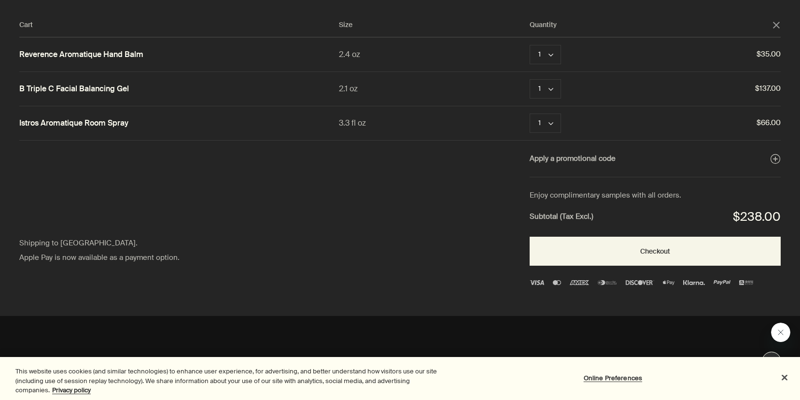
scroll to position [11, 0]
click at [116, 122] on link "Istros Aromatique Room Spray" at bounding box center [73, 123] width 109 height 10
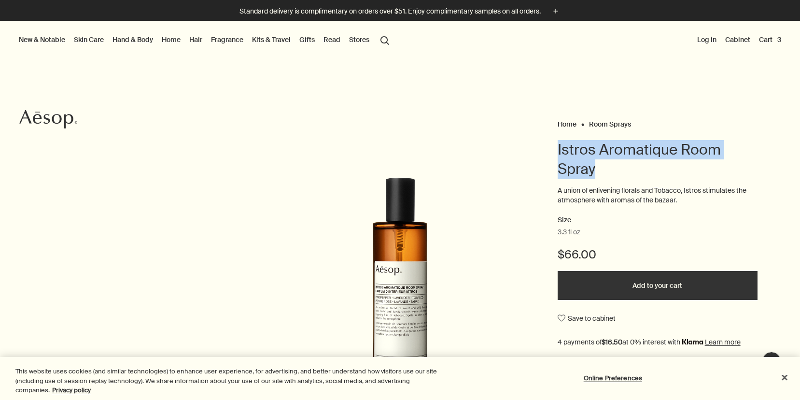
drag, startPoint x: 600, startPoint y: 169, endPoint x: 546, endPoint y: 152, distance: 55.9
click at [546, 152] on div "Home Room Sprays Istros Aromatique Room Spray A union of enlivening florals and…" at bounding box center [400, 305] width 800 height 376
copy h1 "Istros Aromatique Room Spray"
click at [90, 40] on link "Skin Care" at bounding box center [89, 39] width 34 height 13
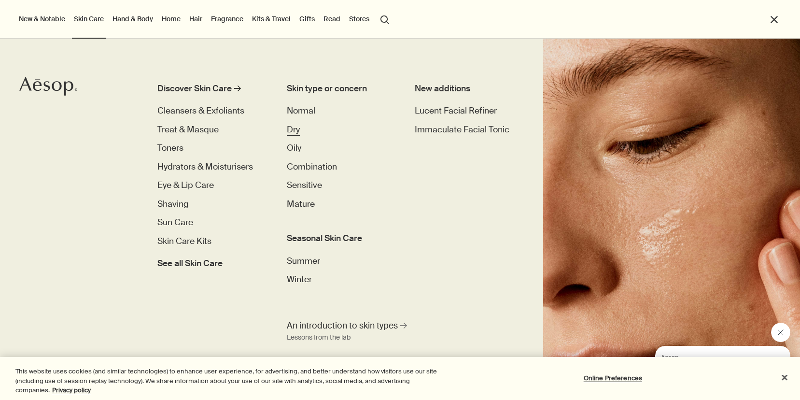
click at [291, 132] on span "Dry" at bounding box center [293, 129] width 13 height 11
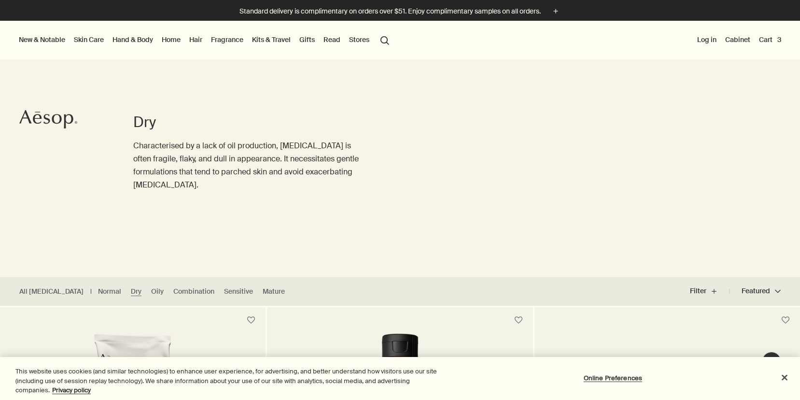
click at [386, 43] on button "search Search" at bounding box center [384, 39] width 17 height 18
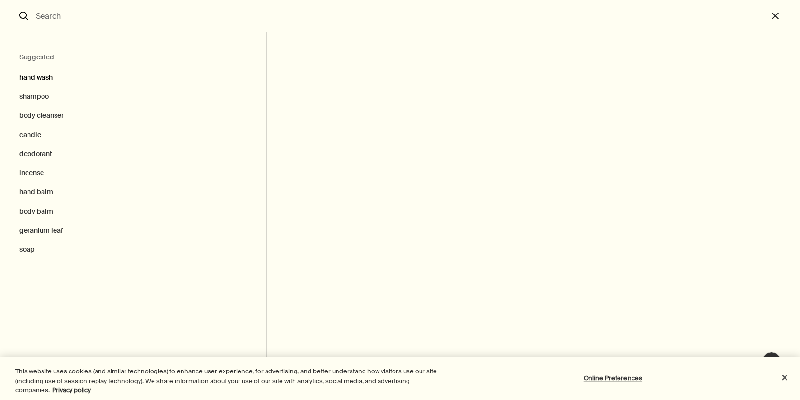
type input "oil"
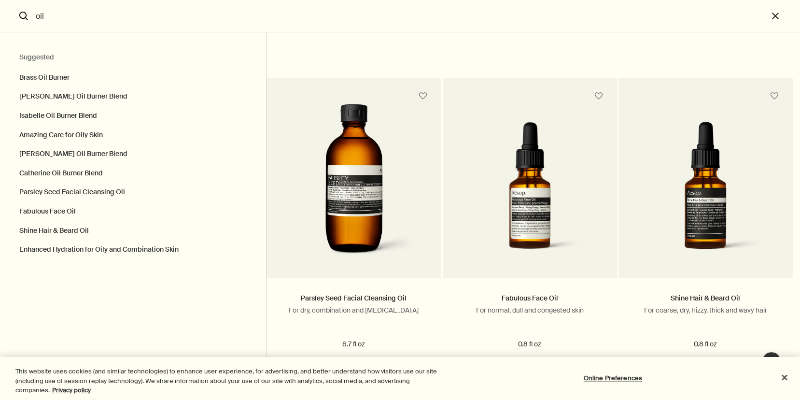
scroll to position [742, 0]
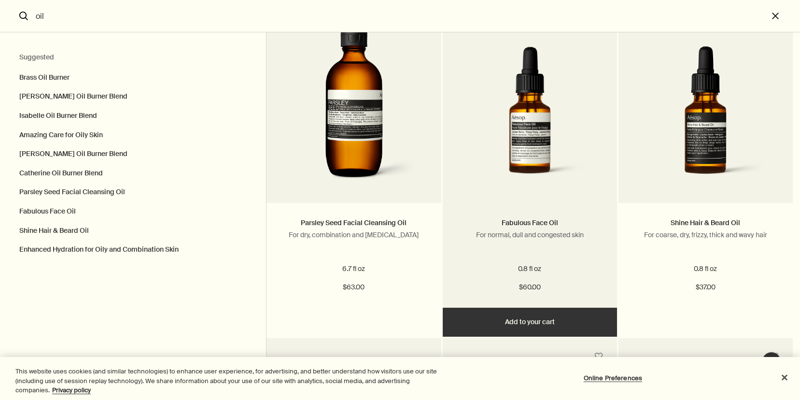
click at [508, 330] on button "Add Add to your cart" at bounding box center [530, 321] width 174 height 29
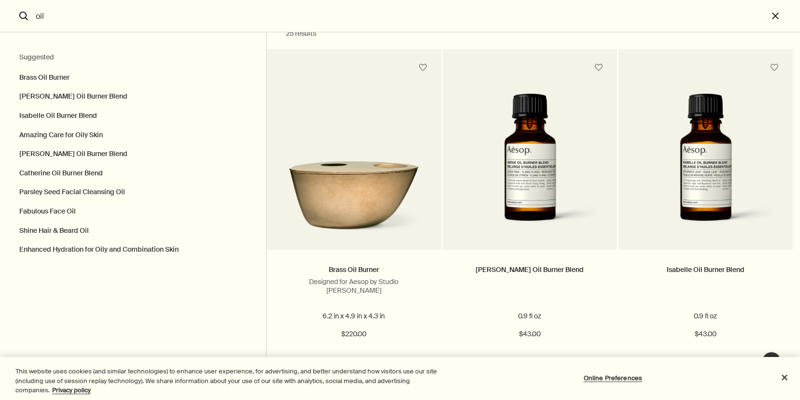
scroll to position [0, 0]
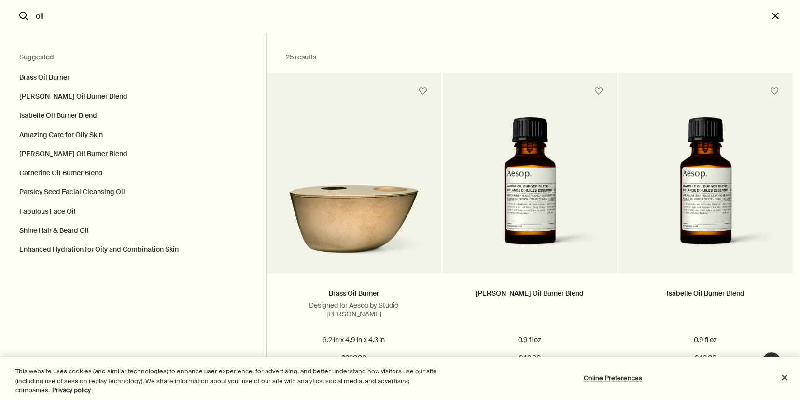
click at [775, 17] on button "close" at bounding box center [784, 16] width 32 height 32
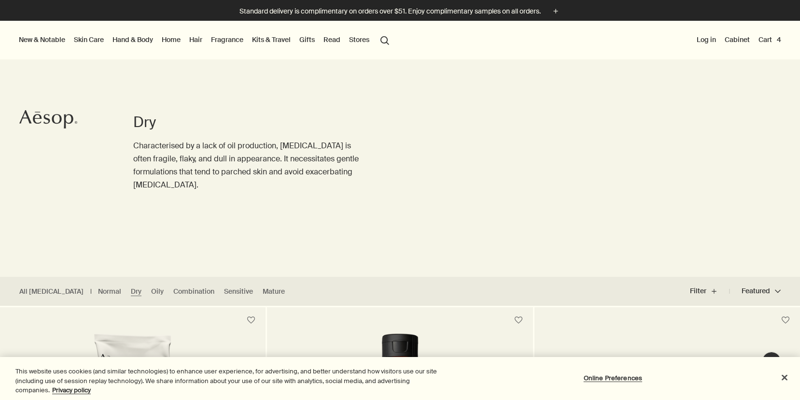
click at [768, 38] on button "Cart 4" at bounding box center [769, 39] width 27 height 13
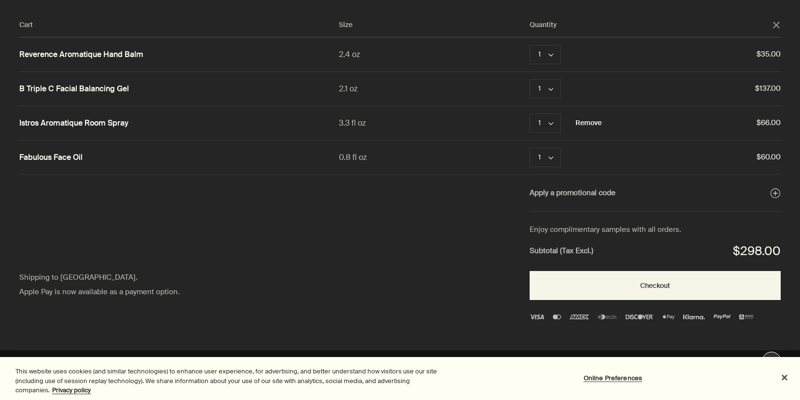
click at [595, 124] on button "Remove" at bounding box center [588, 123] width 26 height 12
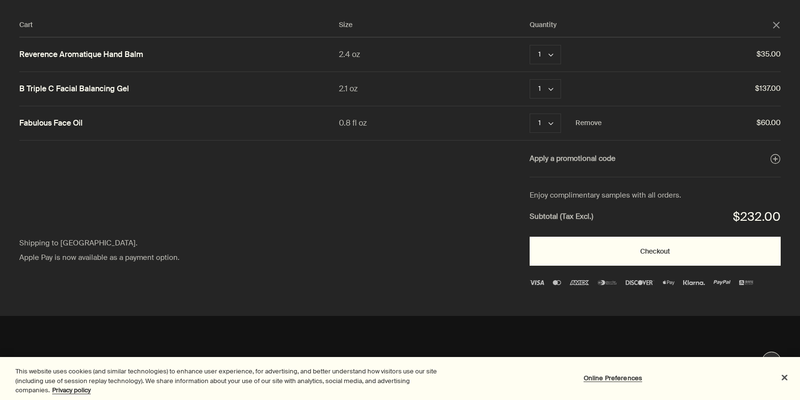
click at [621, 248] on button "Checkout" at bounding box center [655, 251] width 251 height 29
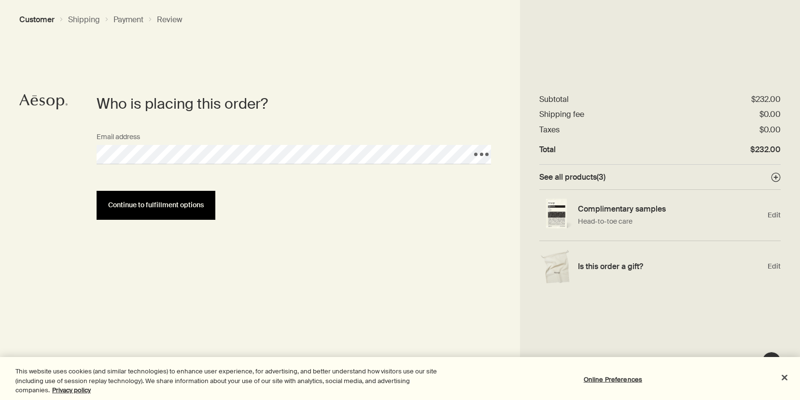
click at [168, 207] on span "Continue to fulfillment options" at bounding box center [156, 204] width 96 height 7
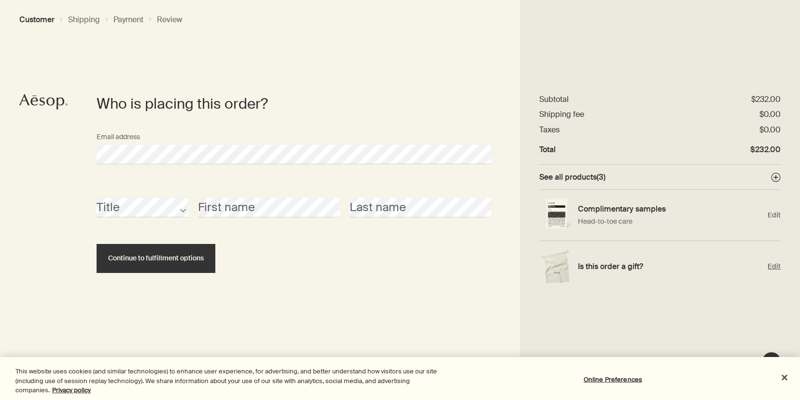
click at [773, 266] on span "Edit" at bounding box center [774, 266] width 13 height 9
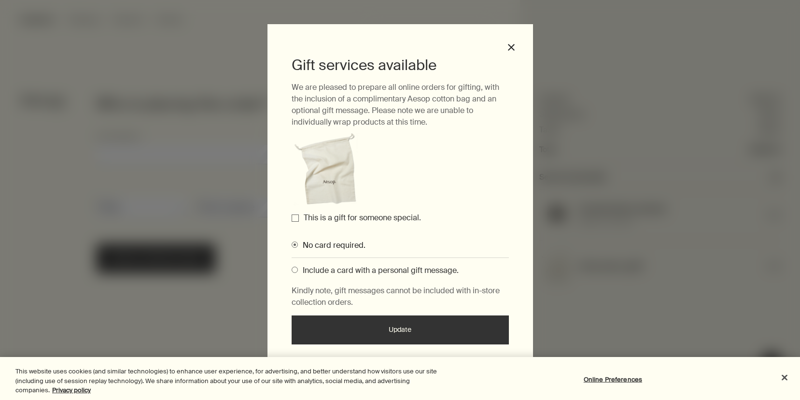
click at [391, 220] on label "This is a gift for someone special." at bounding box center [362, 217] width 117 height 10
click at [299, 220] on input "This is a gift for someone special." at bounding box center [295, 217] width 7 height 7
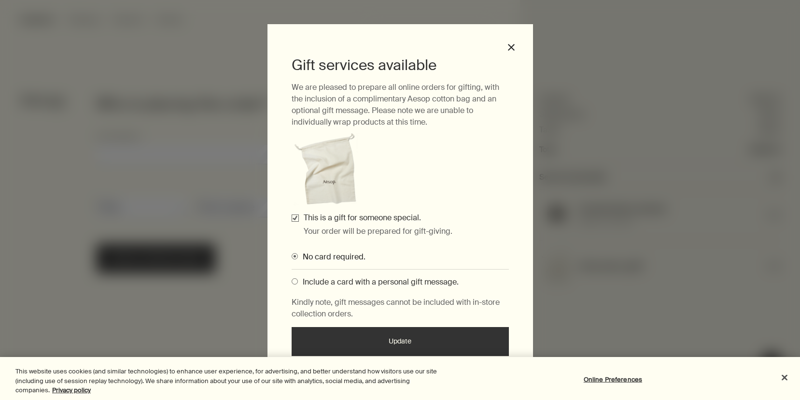
scroll to position [4, 0]
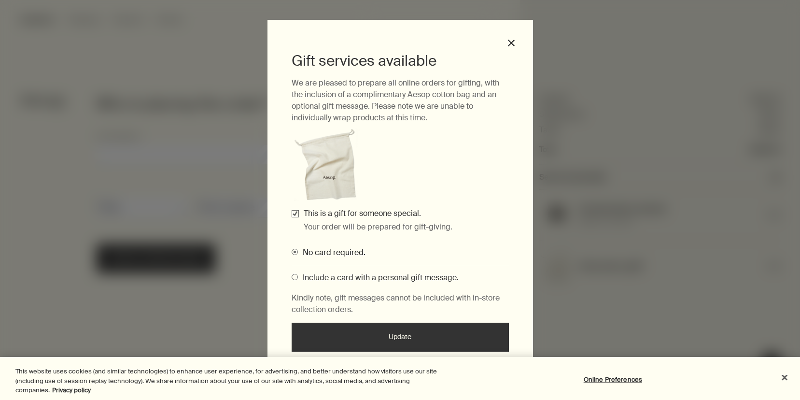
click at [391, 337] on button "Update" at bounding box center [400, 336] width 217 height 29
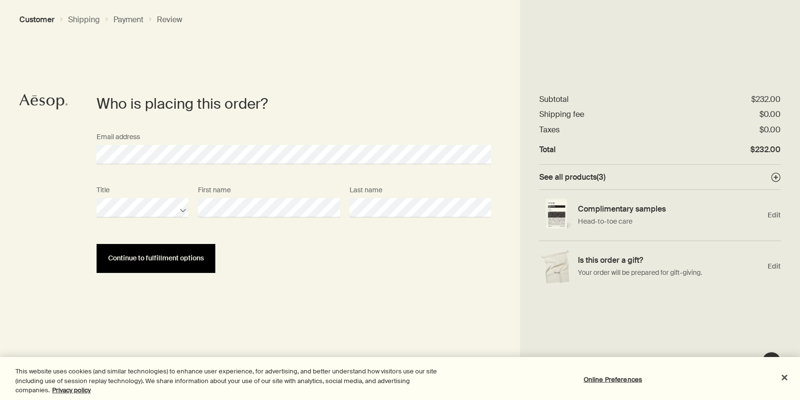
click at [180, 265] on button "Continue to fulfillment options" at bounding box center [156, 258] width 119 height 29
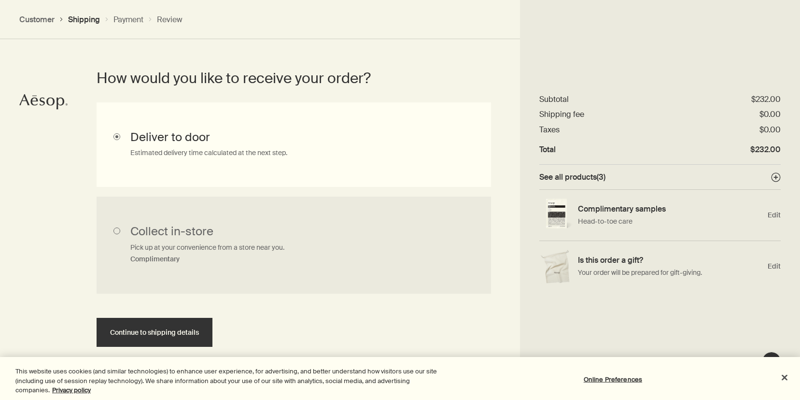
scroll to position [253, 0]
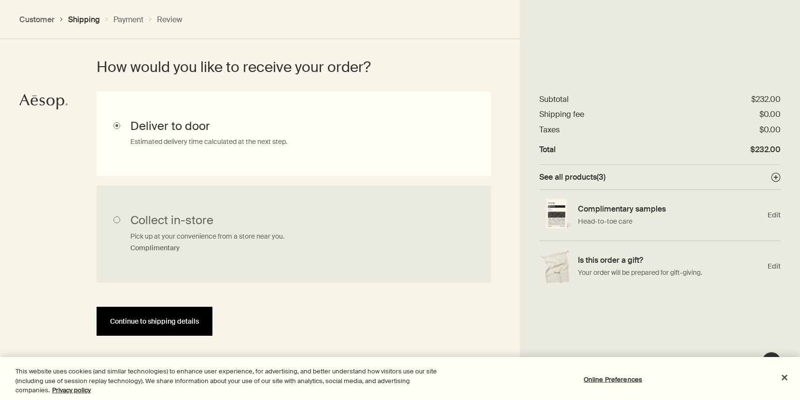
click at [161, 320] on span "Continue to shipping details" at bounding box center [154, 321] width 89 height 7
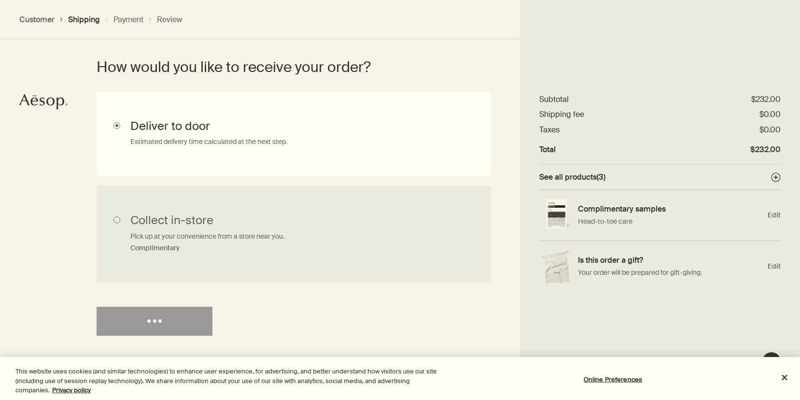
select select "US"
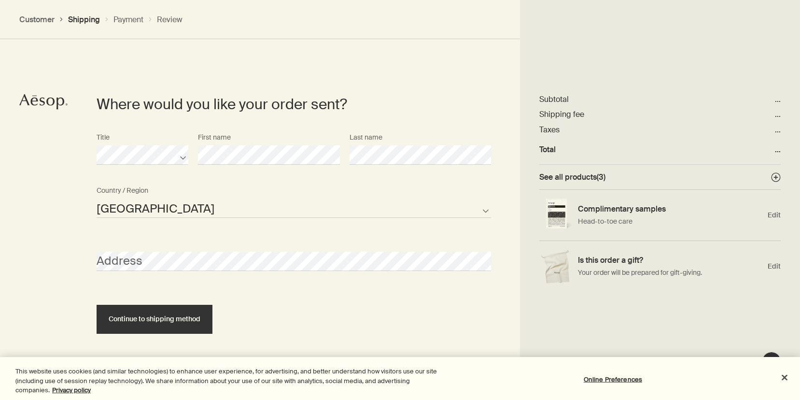
scroll to position [418, 0]
click at [329, 157] on div "Title First name Last name" at bounding box center [294, 154] width 404 height 53
select select "US"
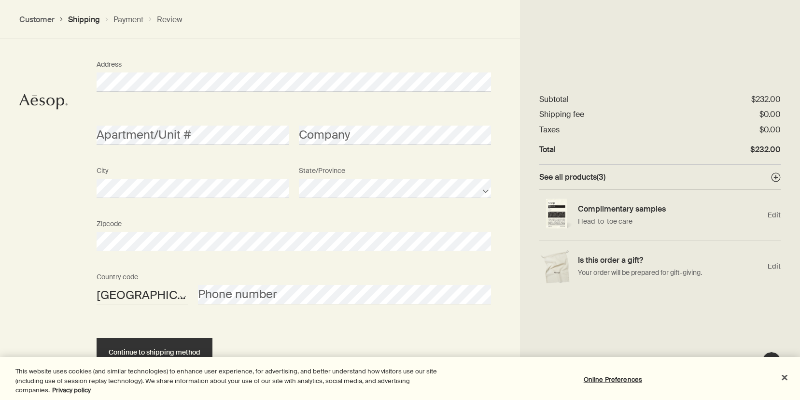
scroll to position [627, 0]
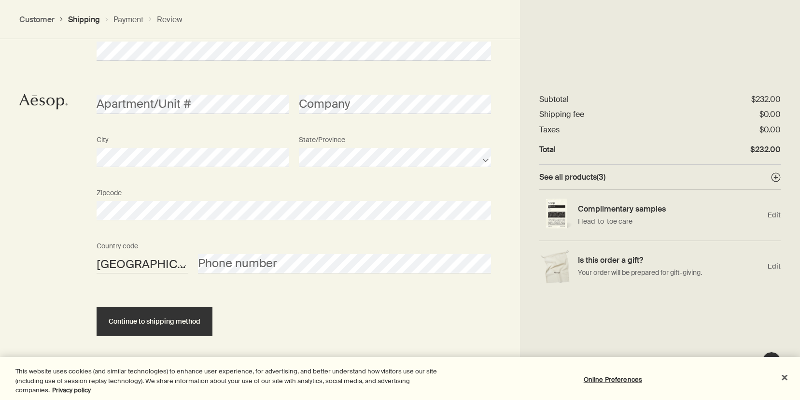
click at [227, 252] on div "Phone number" at bounding box center [344, 255] width 303 height 36
click at [276, 88] on div "Apartment/Unit #" at bounding box center [193, 96] width 202 height 36
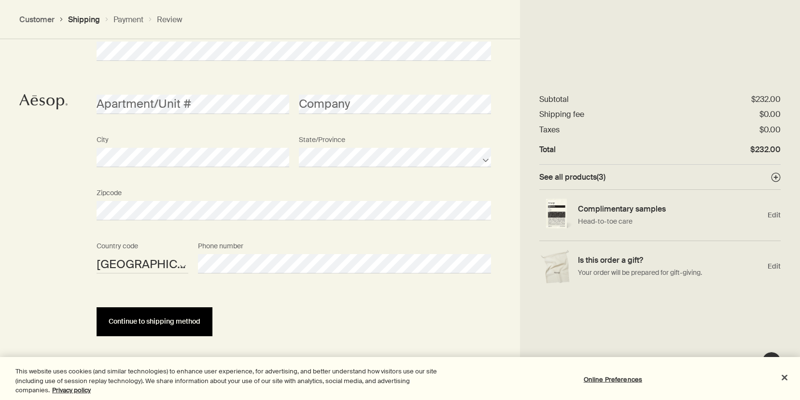
click at [168, 318] on span "Continue to shipping method" at bounding box center [155, 321] width 92 height 7
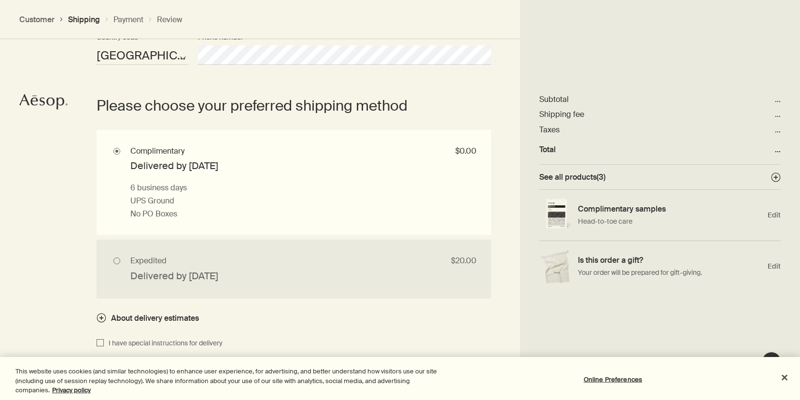
scroll to position [841, 0]
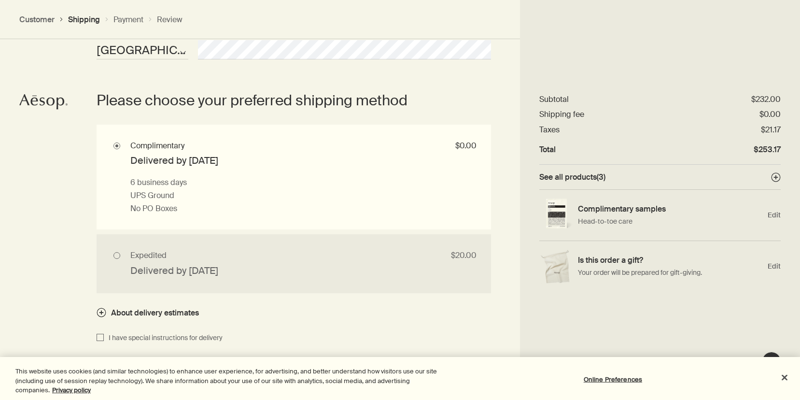
click at [715, 176] on button "See all products ( 3 ) plusAndCloseWithCircle" at bounding box center [659, 177] width 241 height 10
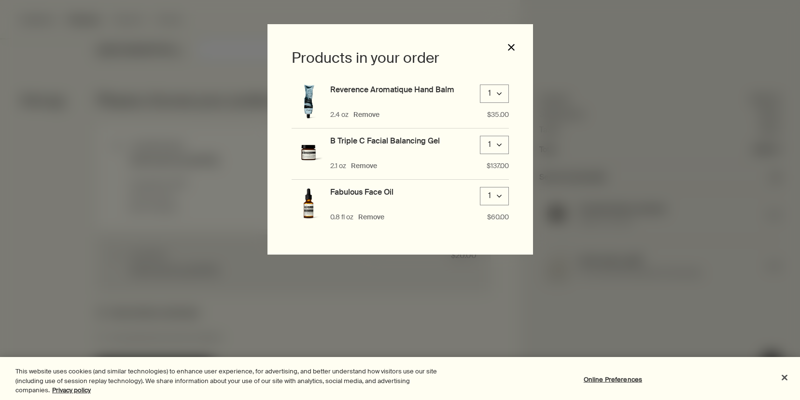
click at [512, 47] on button "close" at bounding box center [511, 47] width 9 height 9
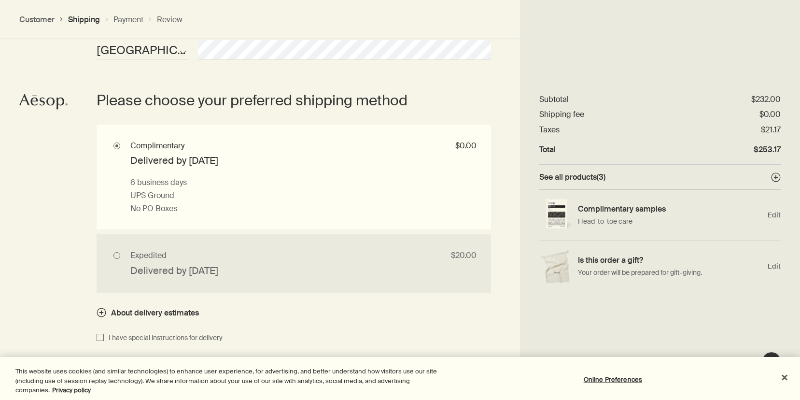
click at [766, 178] on button "See all products ( 3 ) plusAndCloseWithCircle" at bounding box center [659, 177] width 241 height 10
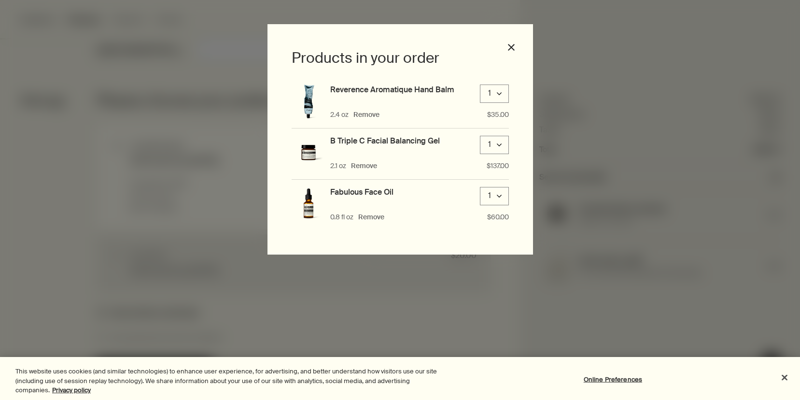
click at [372, 87] on h3 "Reverence Aromatique Hand Balm" at bounding box center [392, 89] width 124 height 10
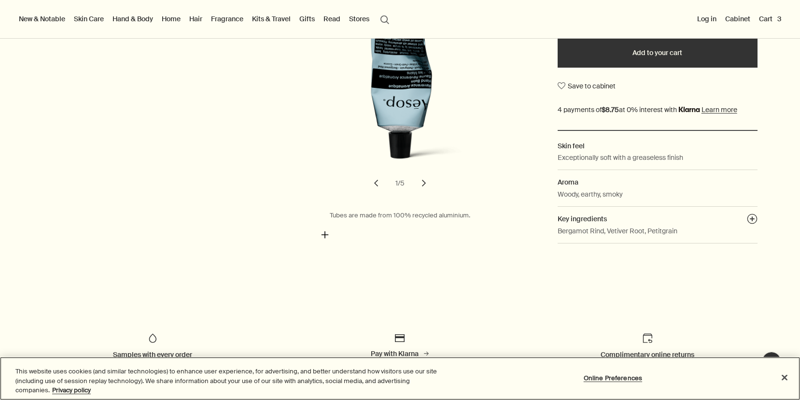
scroll to position [261, 0]
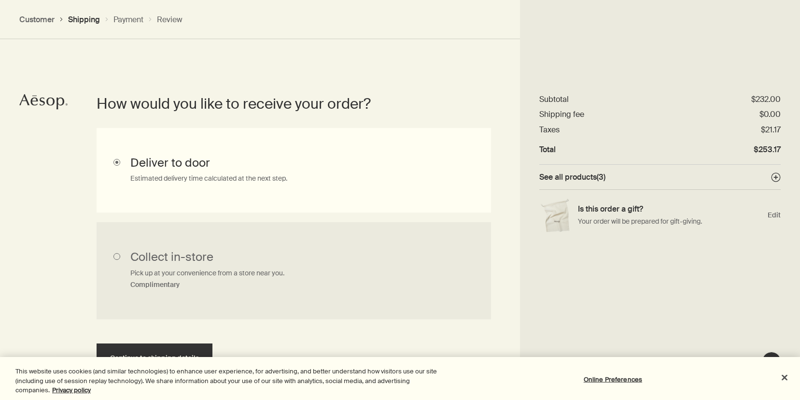
scroll to position [253, 0]
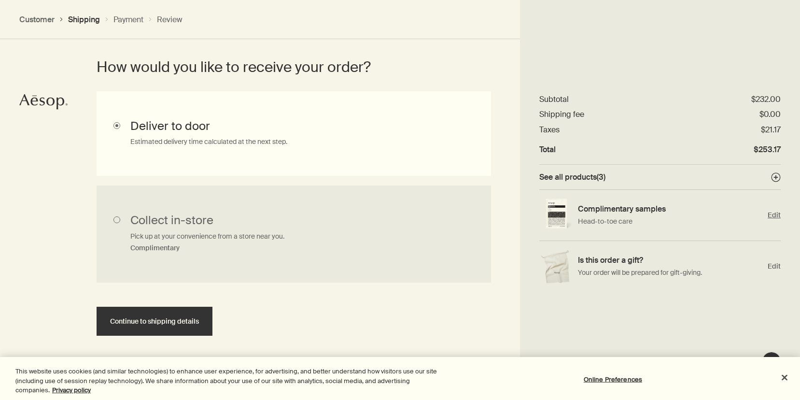
click at [773, 215] on span "Edit" at bounding box center [774, 214] width 13 height 9
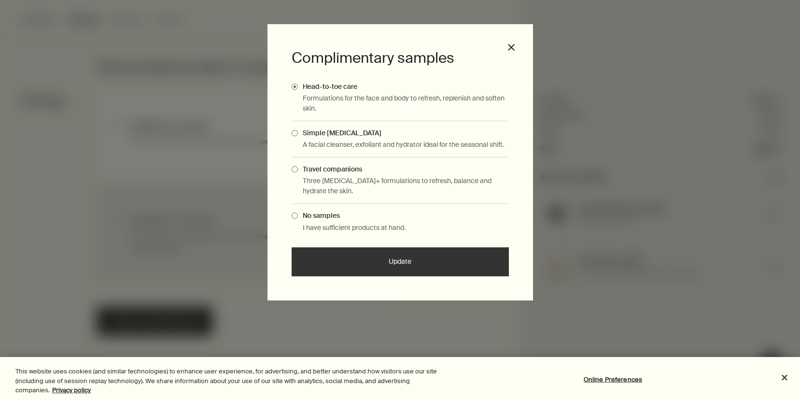
click at [347, 169] on span "Travel companions" at bounding box center [330, 169] width 64 height 9
click at [298, 169] on input "Travel companions" at bounding box center [298, 168] width 0 height 6
click at [382, 261] on button "Update" at bounding box center [400, 261] width 217 height 29
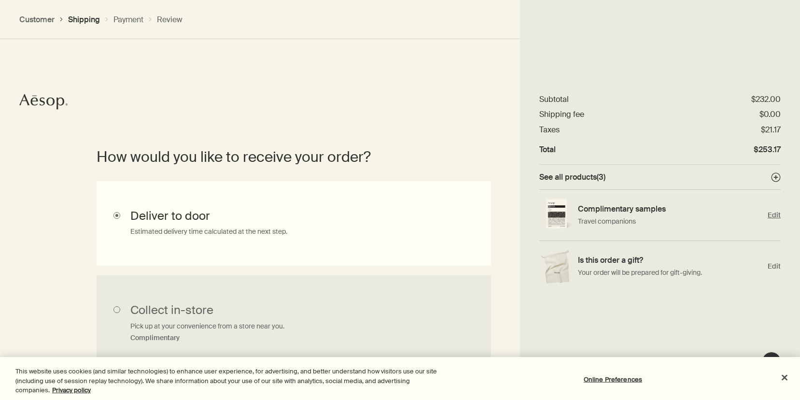
scroll to position [0, 0]
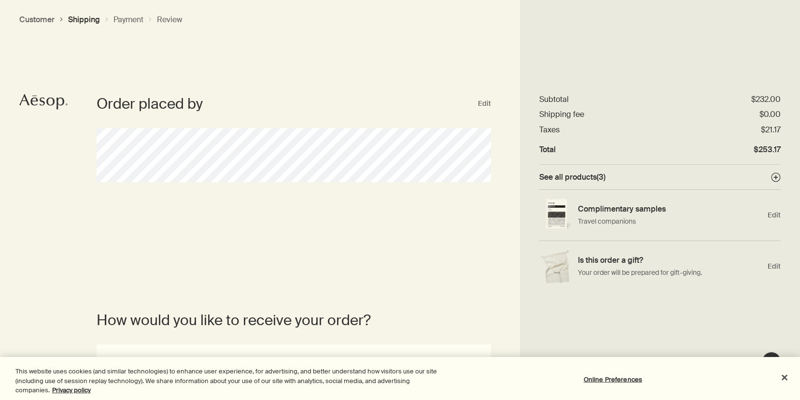
click at [577, 174] on span "See all products ( 3 )" at bounding box center [572, 177] width 66 height 10
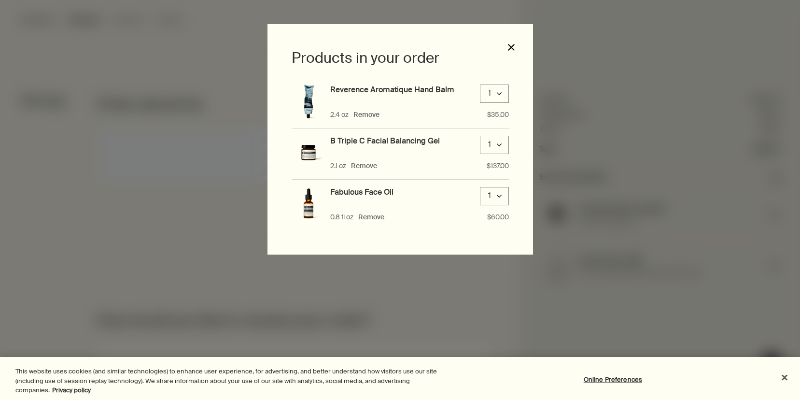
click at [511, 48] on button "close" at bounding box center [511, 47] width 9 height 9
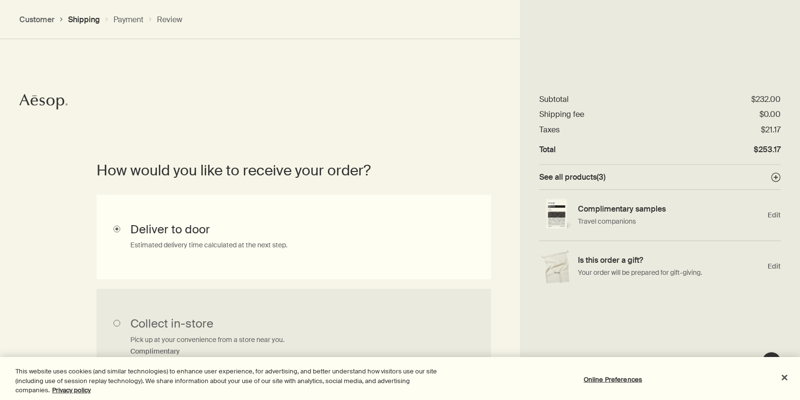
scroll to position [253, 0]
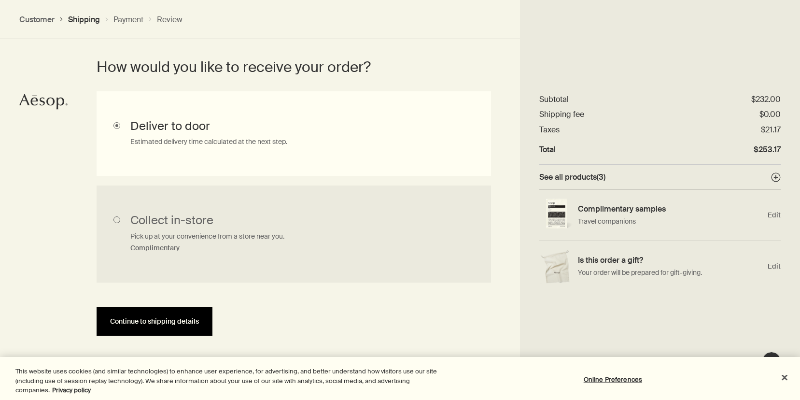
click at [183, 319] on span "Continue to shipping details" at bounding box center [154, 321] width 89 height 7
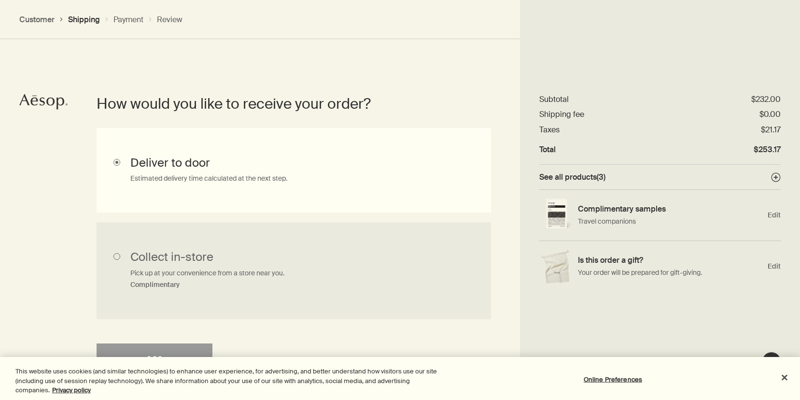
select select "US"
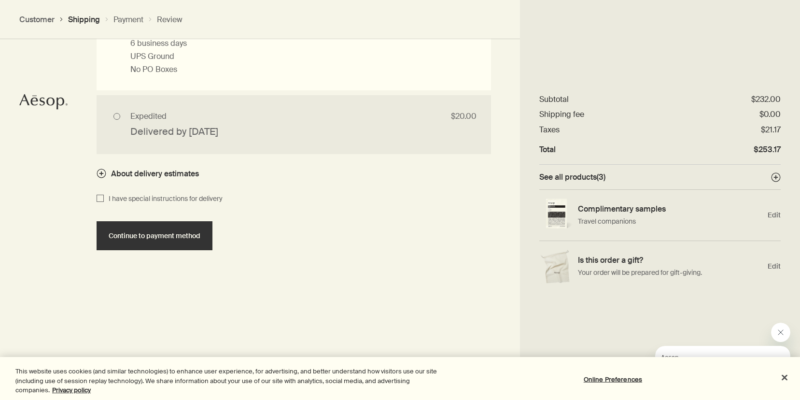
scroll to position [981, 0]
click at [188, 231] on span "Continue to payment method" at bounding box center [155, 234] width 92 height 7
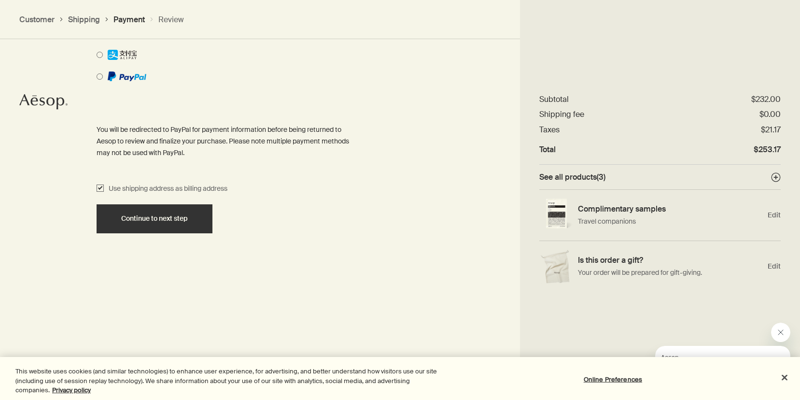
scroll to position [855, 0]
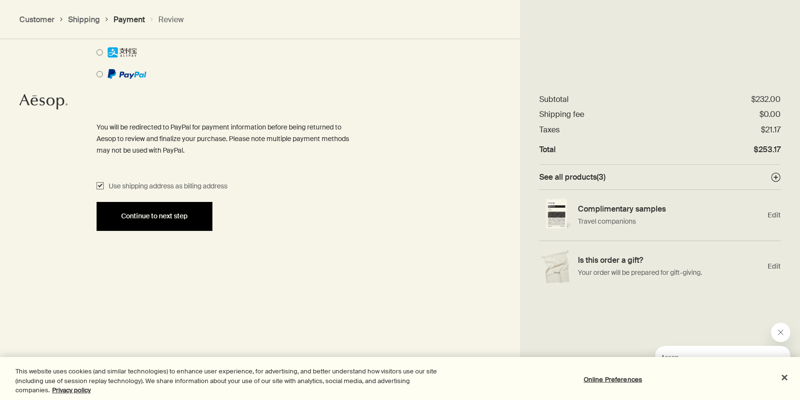
click at [178, 214] on span "Continue to next step" at bounding box center [154, 215] width 67 height 7
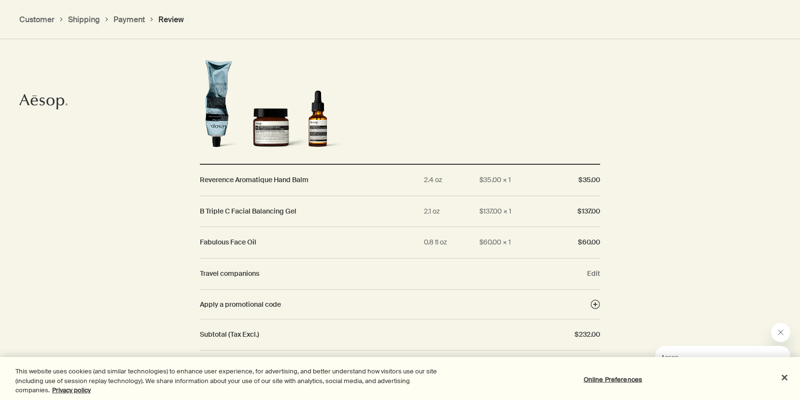
scroll to position [966, 0]
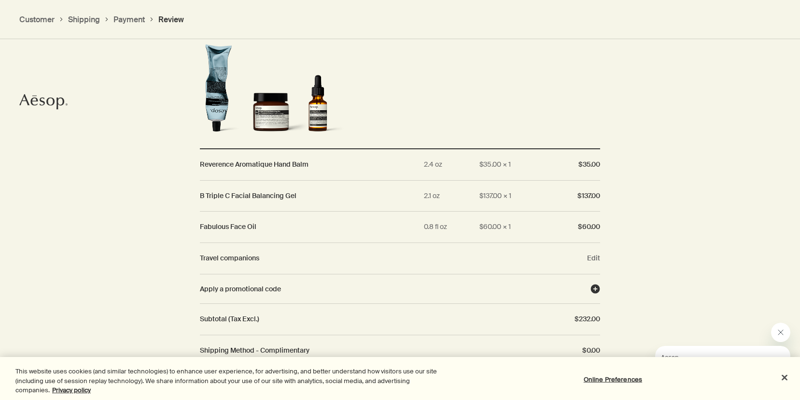
click at [597, 285] on circle "Apply a promotional code" at bounding box center [595, 288] width 9 height 9
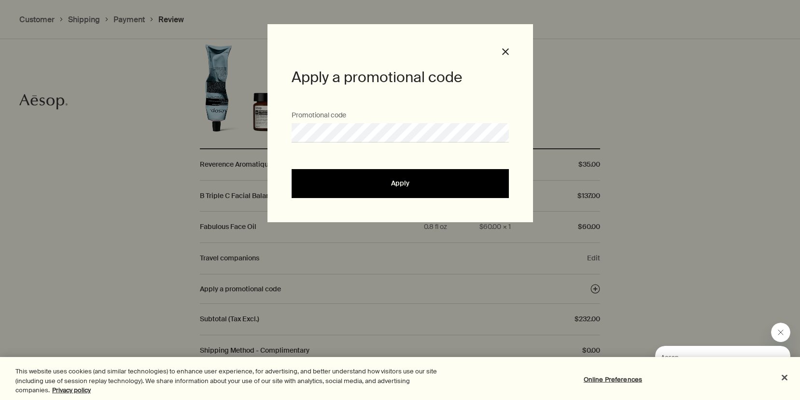
click at [373, 180] on div "Apply" at bounding box center [400, 183] width 194 height 7
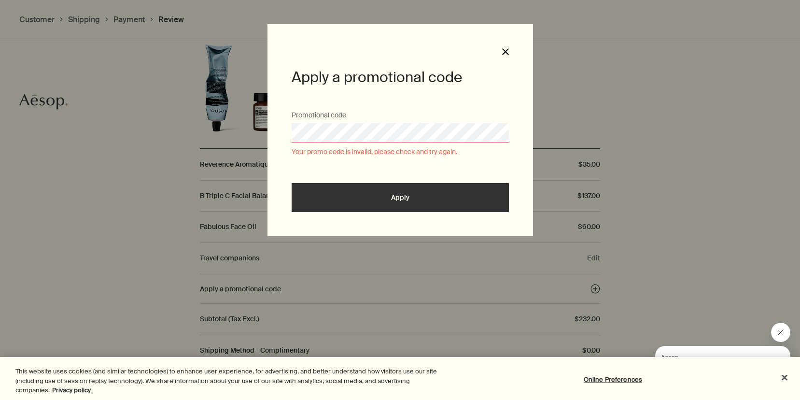
click at [503, 50] on polygon "button" at bounding box center [505, 51] width 7 height 7
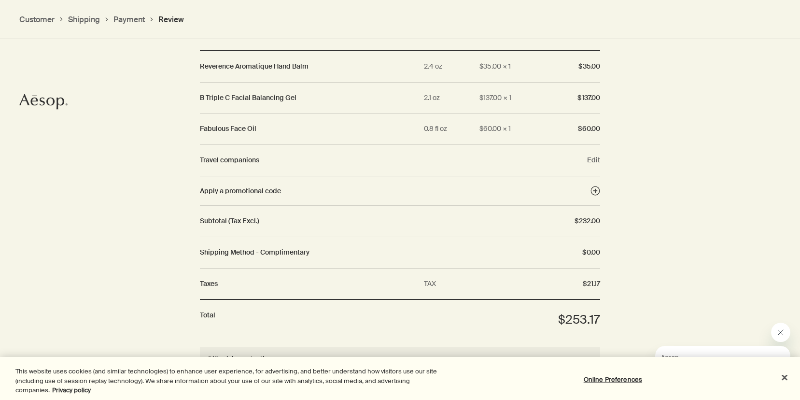
scroll to position [1213, 0]
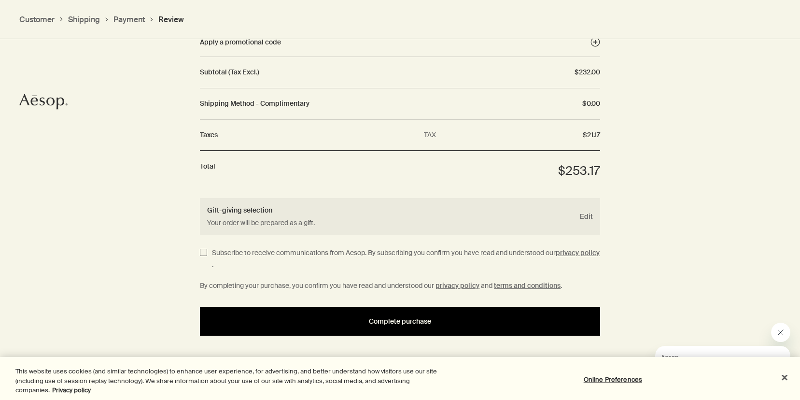
click at [352, 326] on button "Complete purchase" at bounding box center [400, 321] width 400 height 29
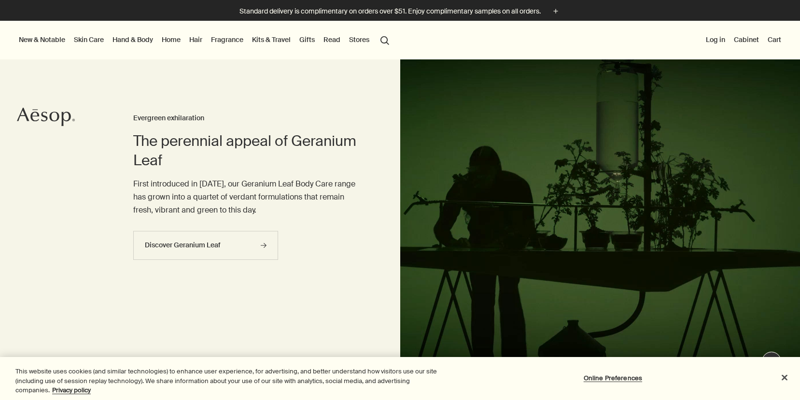
click at [775, 42] on button "Cart" at bounding box center [774, 39] width 17 height 13
click at [388, 36] on button "search Search" at bounding box center [384, 39] width 17 height 18
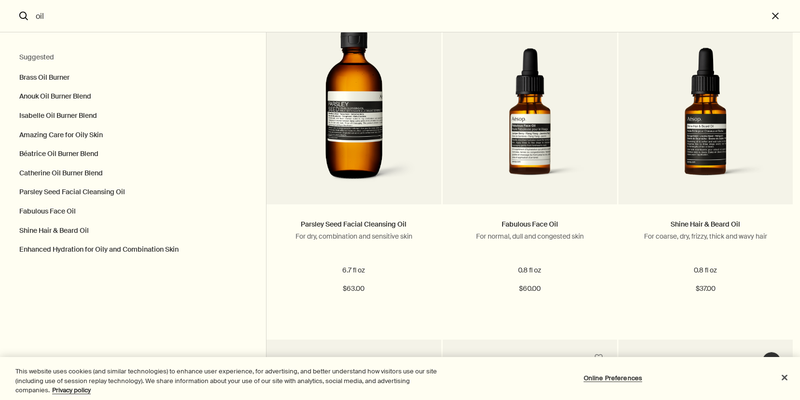
scroll to position [743, 0]
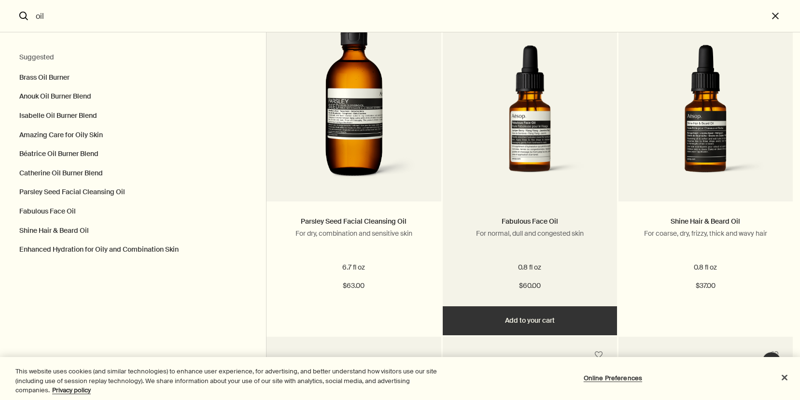
click at [500, 329] on button "Add Add to your cart" at bounding box center [530, 320] width 174 height 29
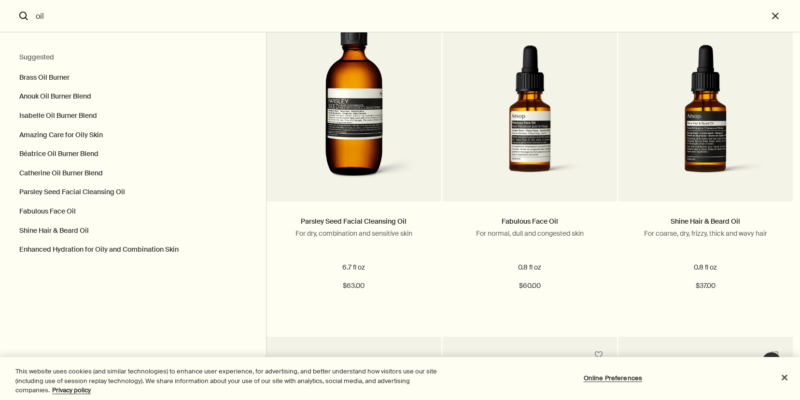
click at [170, 20] on input "oil" at bounding box center [400, 16] width 736 height 32
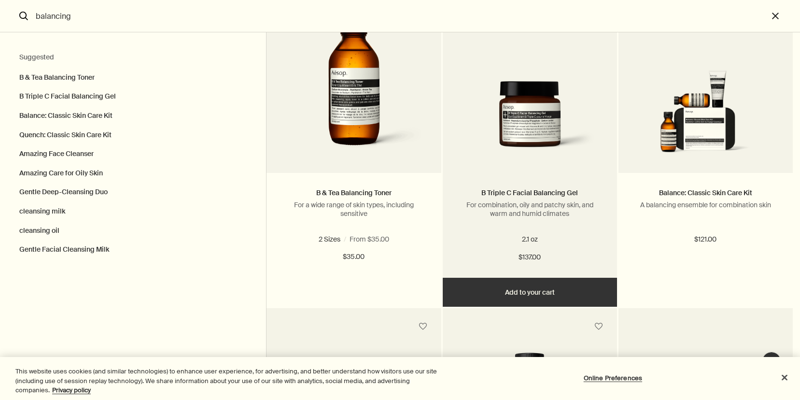
scroll to position [106, 0]
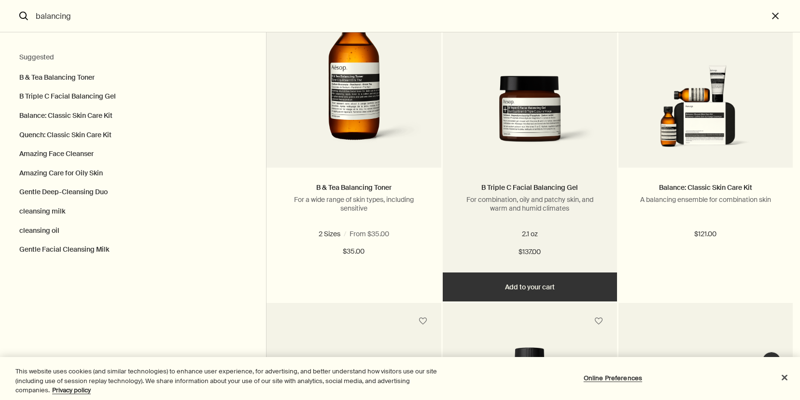
type input "balancing"
click at [529, 285] on button "Add Add to your cart" at bounding box center [530, 286] width 174 height 29
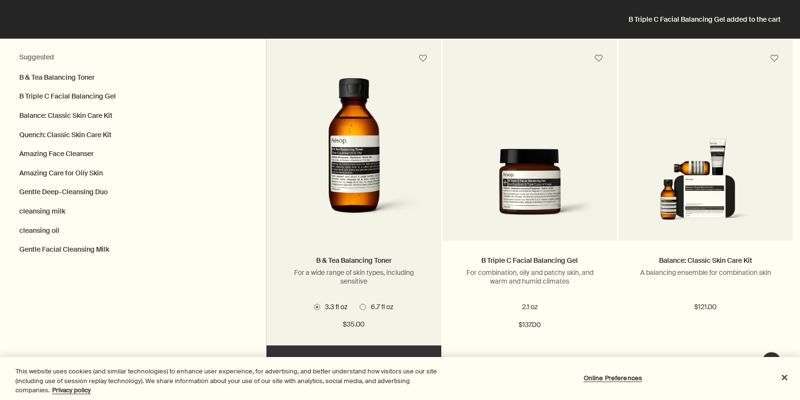
scroll to position [0, 0]
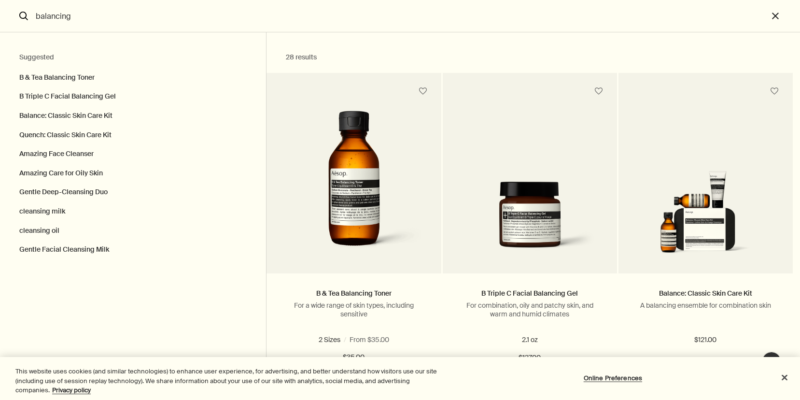
click at [23, 17] on icon "search" at bounding box center [23, 16] width 9 height 9
click at [774, 16] on button "close" at bounding box center [784, 16] width 32 height 32
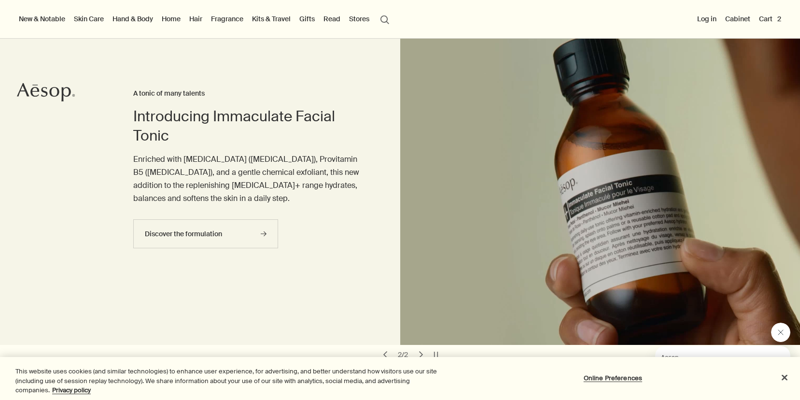
scroll to position [24, 0]
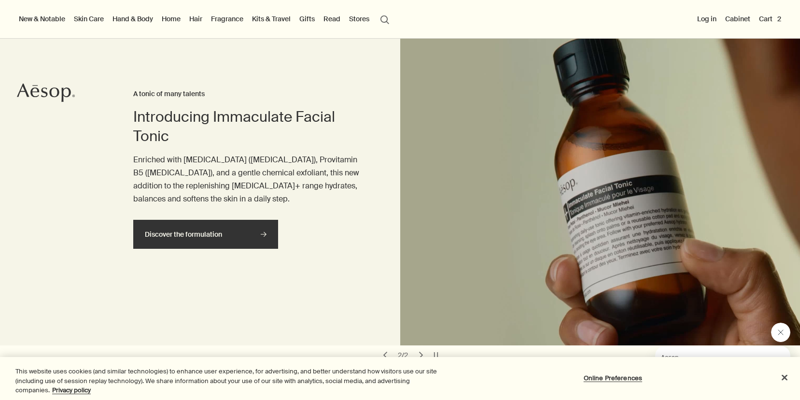
click at [243, 237] on link "Discover the formulation rightArrow" at bounding box center [205, 234] width 145 height 29
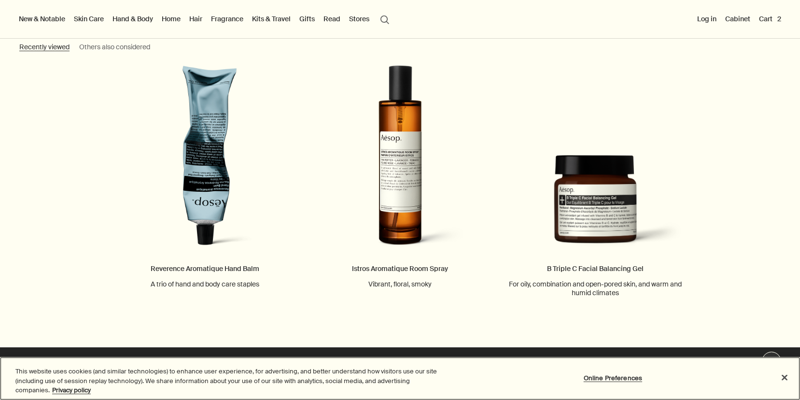
scroll to position [1455, 0]
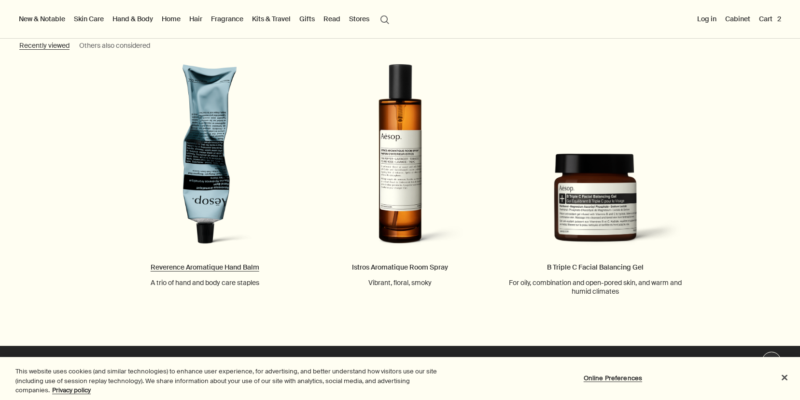
click at [193, 172] on link "Reverence Aromatique Hand Balm A trio of hand and body care staples" at bounding box center [204, 175] width 195 height 223
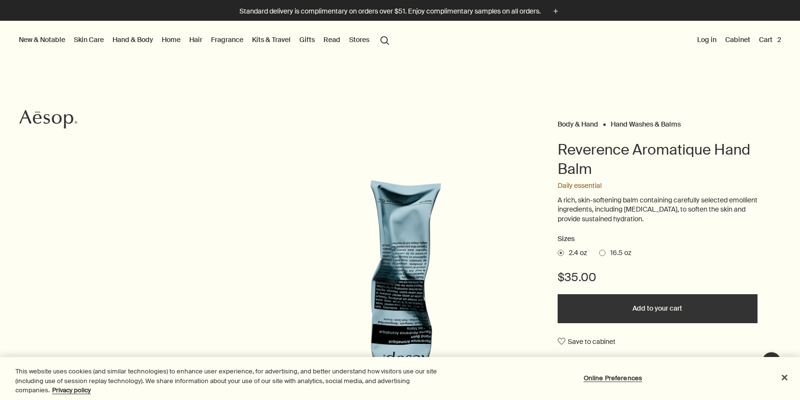
click at [637, 309] on button "Add to your cart" at bounding box center [658, 308] width 200 height 29
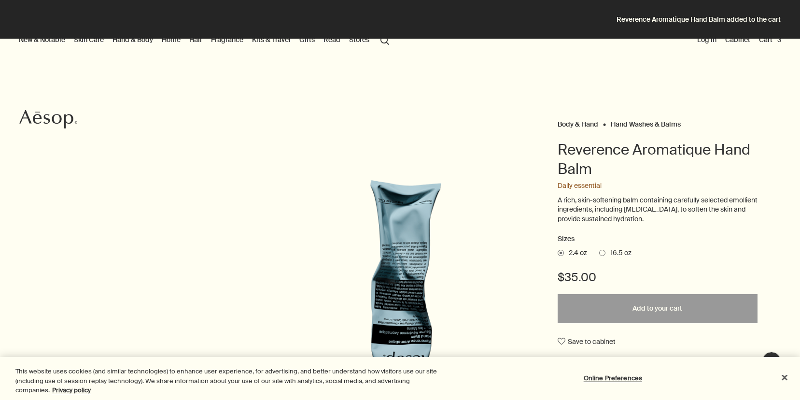
click at [770, 40] on button "Cart 3" at bounding box center [770, 39] width 26 height 13
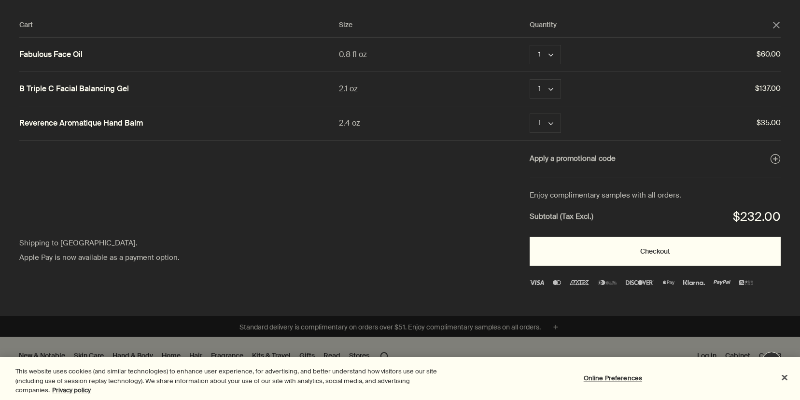
click at [627, 254] on button "Checkout" at bounding box center [655, 251] width 251 height 29
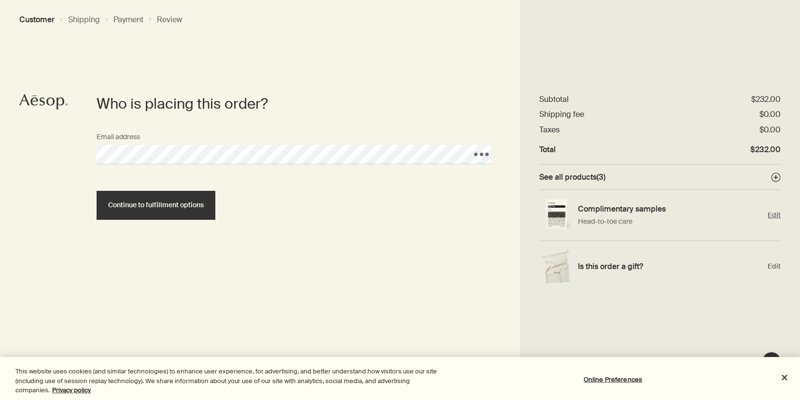
click at [770, 214] on span "Edit" at bounding box center [774, 214] width 13 height 9
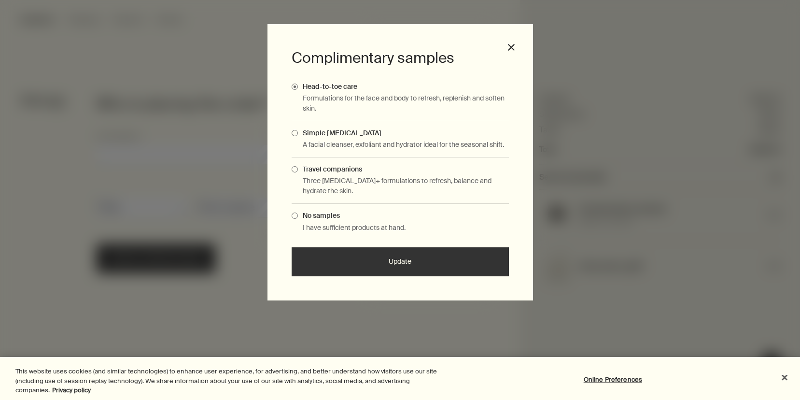
click at [388, 167] on label "Travel companions" at bounding box center [400, 169] width 217 height 9
click at [298, 167] on input "Travel companions" at bounding box center [298, 168] width 0 height 6
click at [403, 260] on button "Update" at bounding box center [400, 261] width 217 height 29
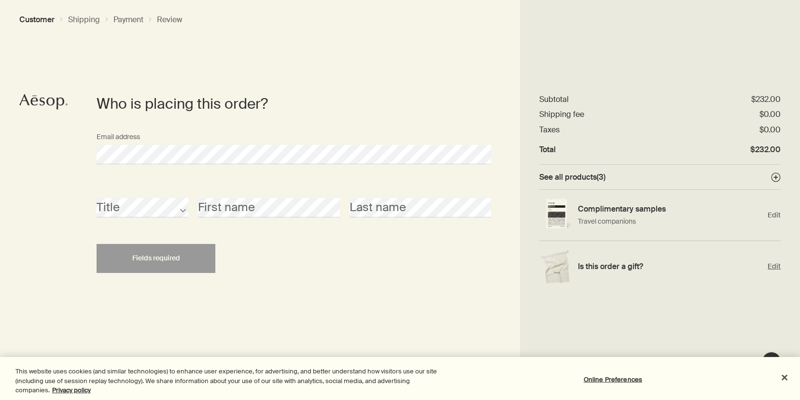
click at [773, 268] on span "Edit" at bounding box center [774, 266] width 13 height 9
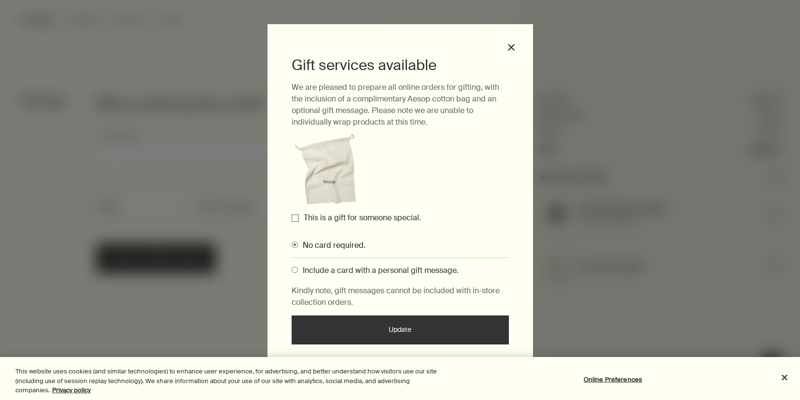
click at [294, 218] on input "This is a gift for someone special." at bounding box center [295, 217] width 7 height 7
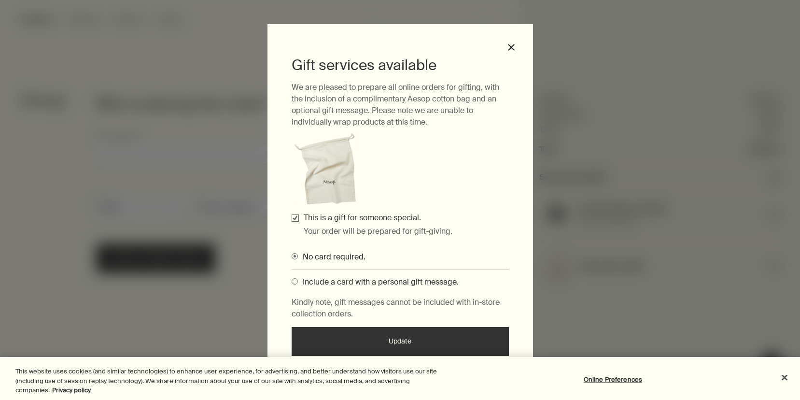
scroll to position [4, 0]
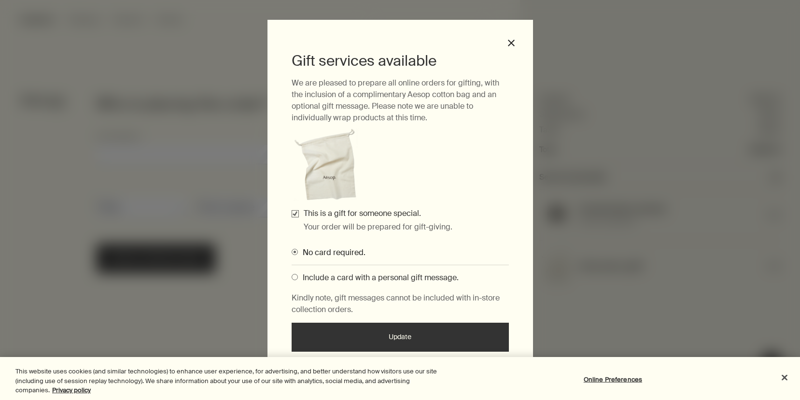
click at [387, 337] on button "Update" at bounding box center [400, 336] width 217 height 29
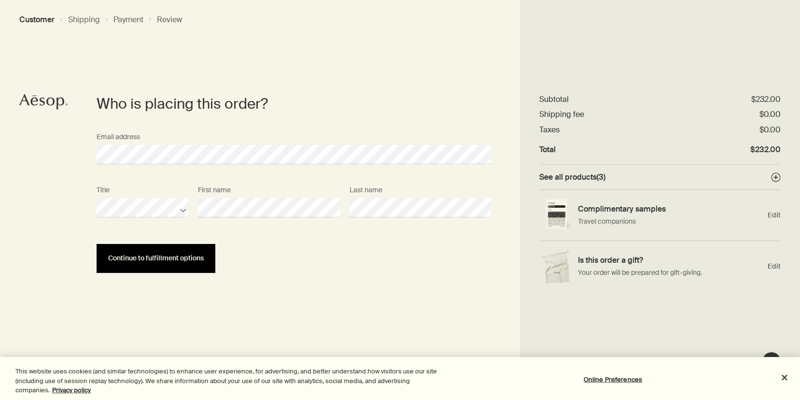
click at [159, 258] on span "Continue to fulfillment options" at bounding box center [156, 257] width 96 height 7
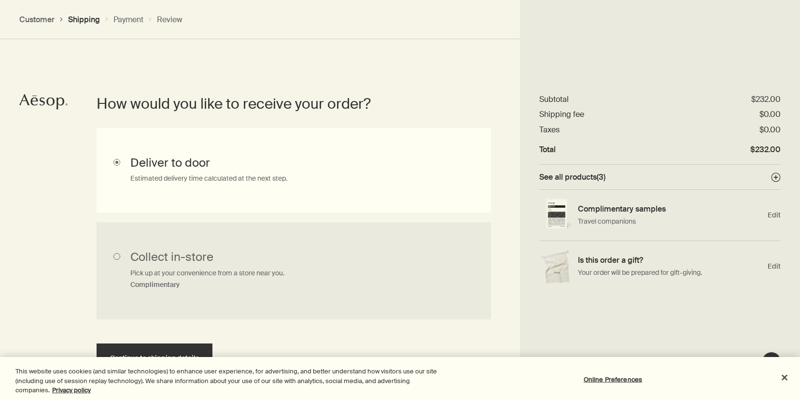
scroll to position [253, 0]
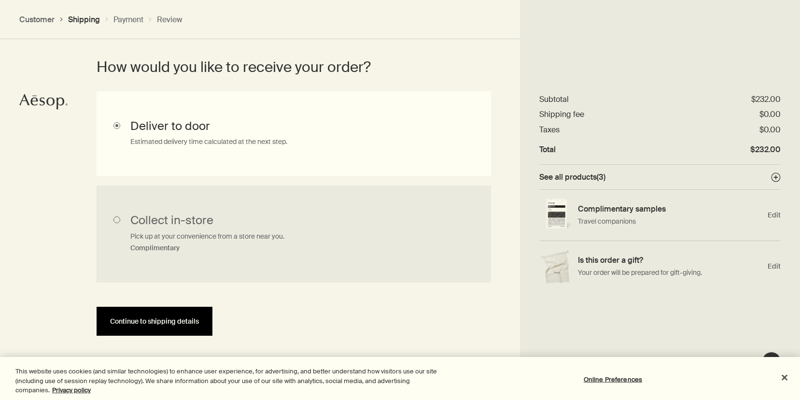
click at [164, 326] on button "Continue to shipping details" at bounding box center [155, 321] width 116 height 29
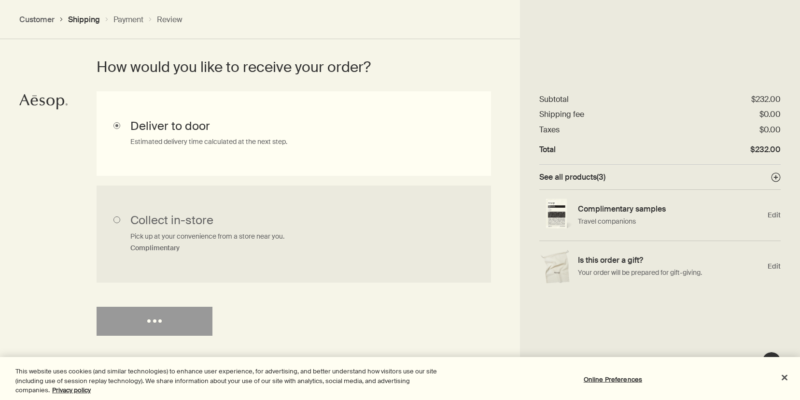
select select "US"
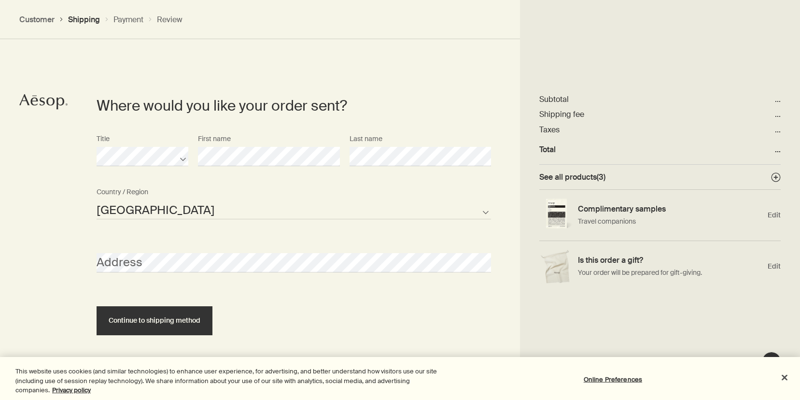
scroll to position [418, 0]
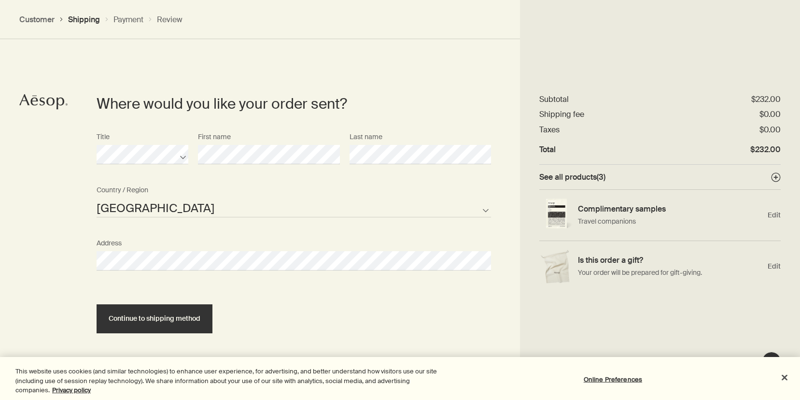
select select "US"
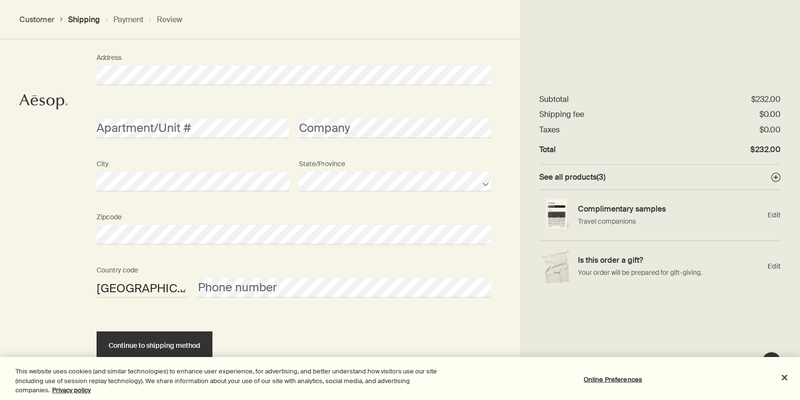
scroll to position [608, 0]
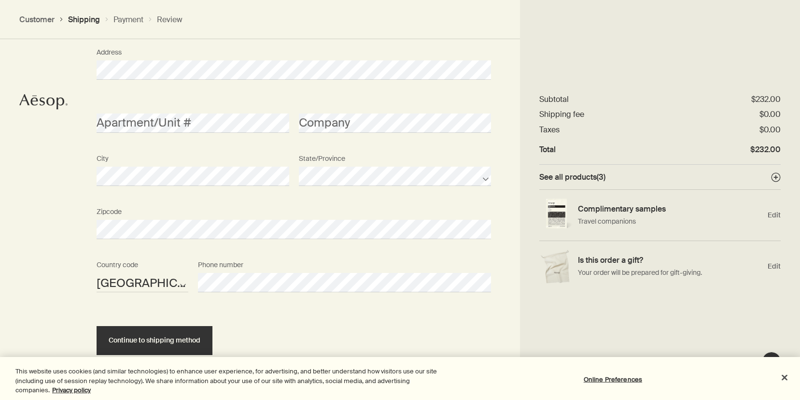
click at [302, 249] on div "Zipcode" at bounding box center [294, 229] width 404 height 53
click at [194, 335] on button "Continue to shipping method" at bounding box center [155, 340] width 116 height 29
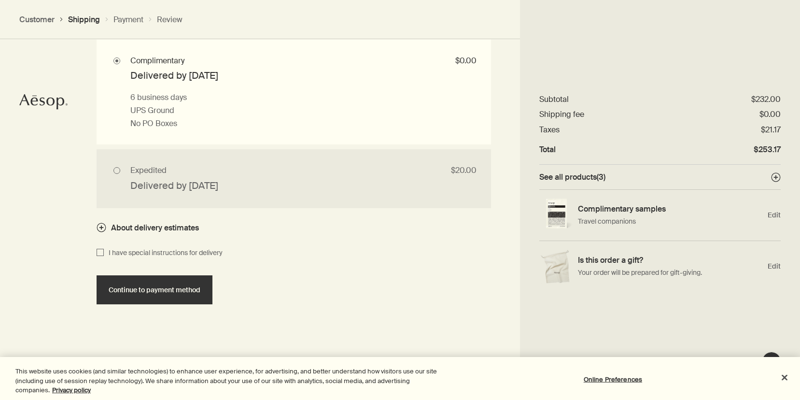
scroll to position [926, 0]
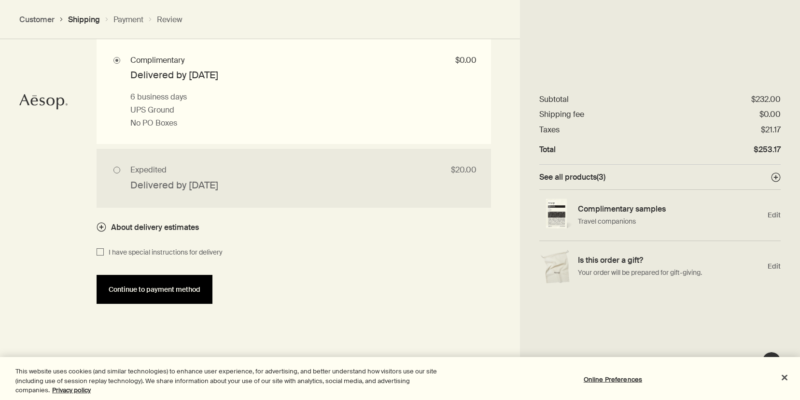
click at [182, 291] on span "Continue to payment method" at bounding box center [155, 289] width 92 height 7
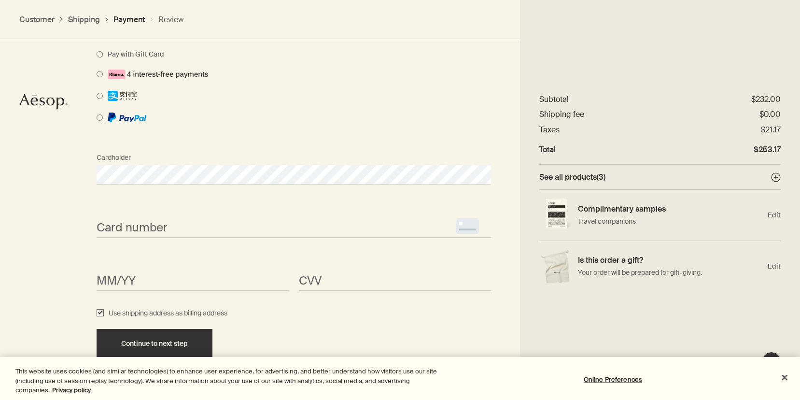
scroll to position [834, 0]
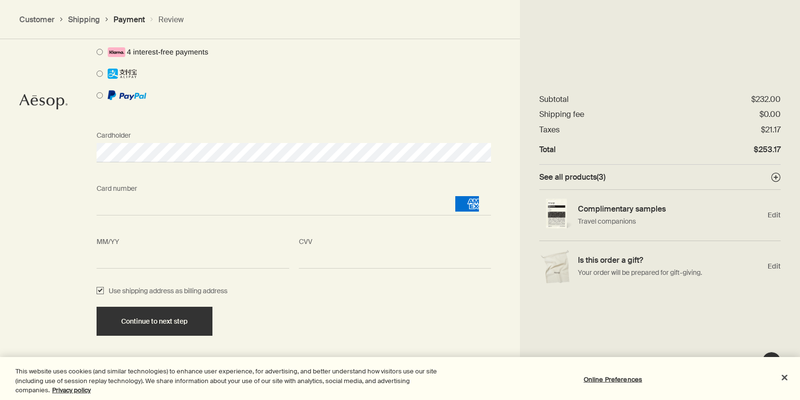
click at [241, 231] on div "Card number <p>Your browser does not support iframes.</p> MM/YY <p>Your browser…" at bounding box center [294, 232] width 404 height 106
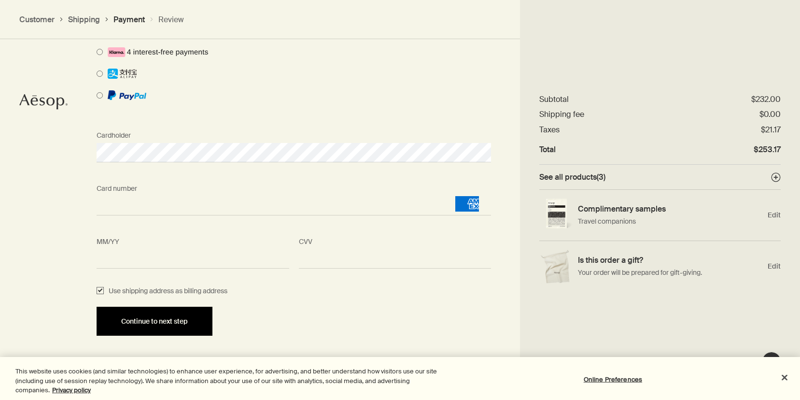
click at [187, 322] on span "Continue to next step" at bounding box center [154, 321] width 67 height 7
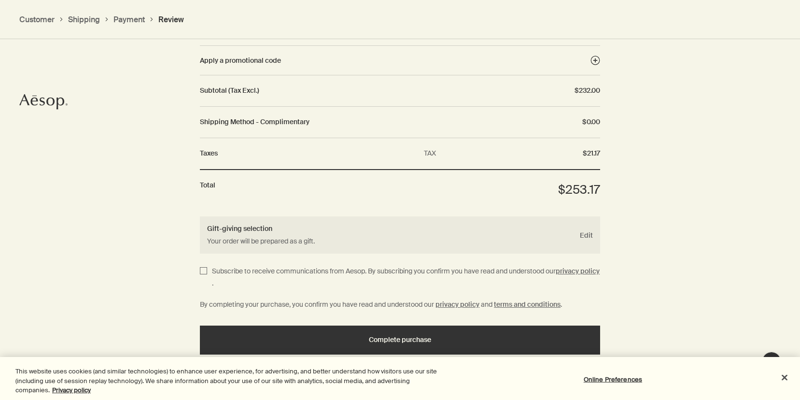
scroll to position [1223, 0]
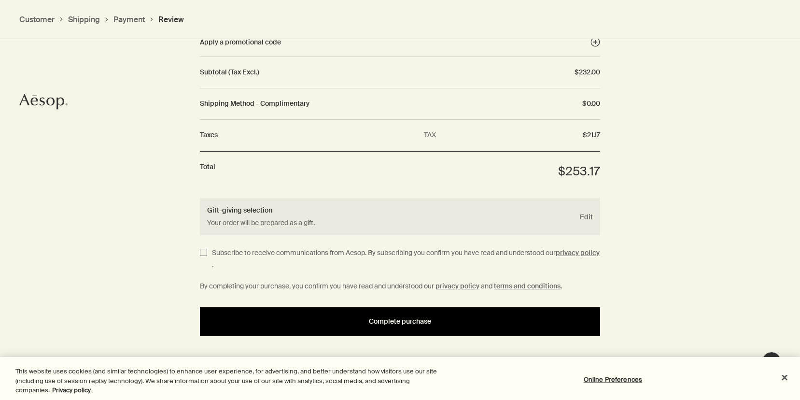
click at [367, 321] on div "Complete purchase" at bounding box center [399, 321] width 377 height 7
